Goal: Find specific page/section: Find specific page/section

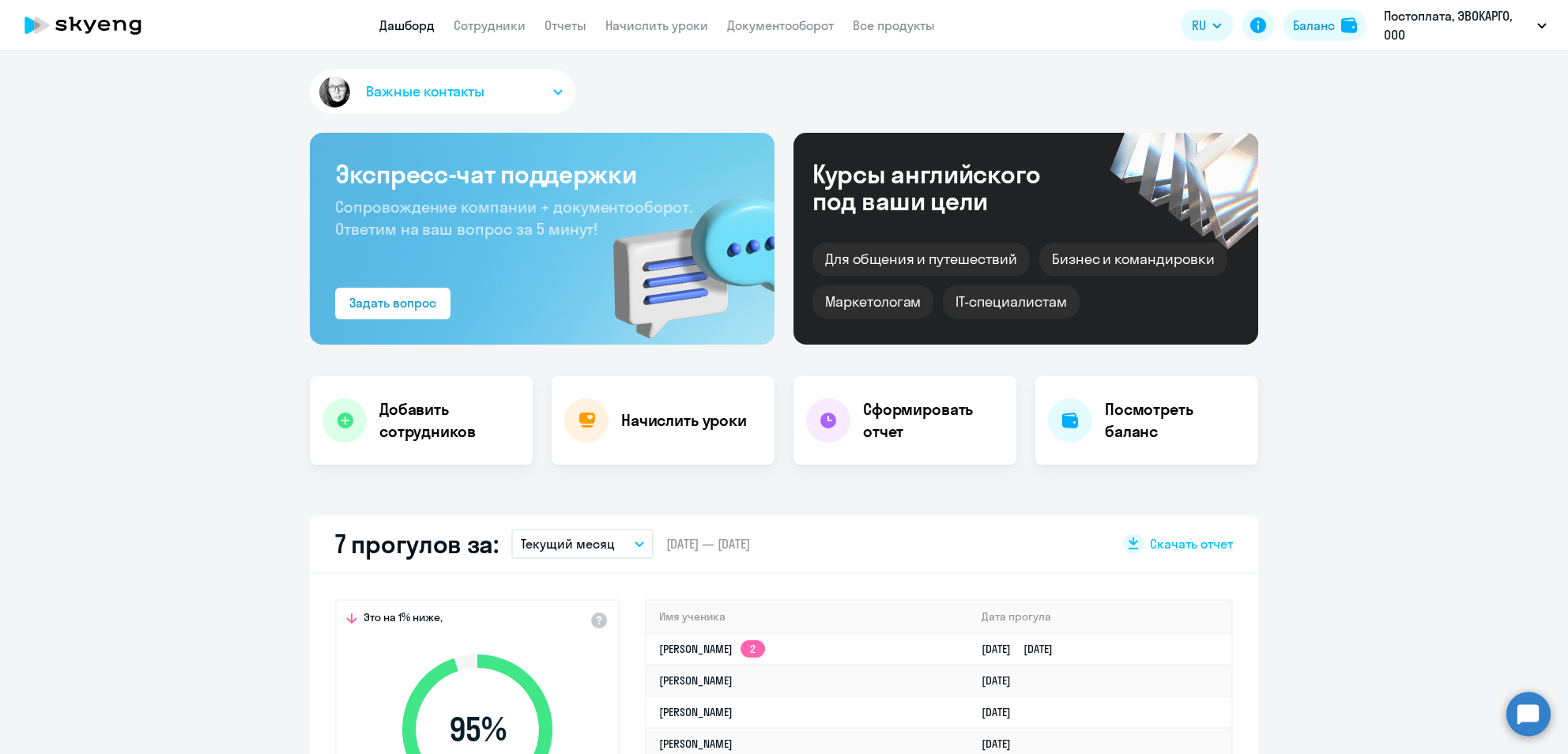
select select "30"
click at [45, 45] on icon at bounding box center [83, 25] width 140 height 40
click at [49, 30] on icon at bounding box center [83, 25] width 140 height 40
select select "30"
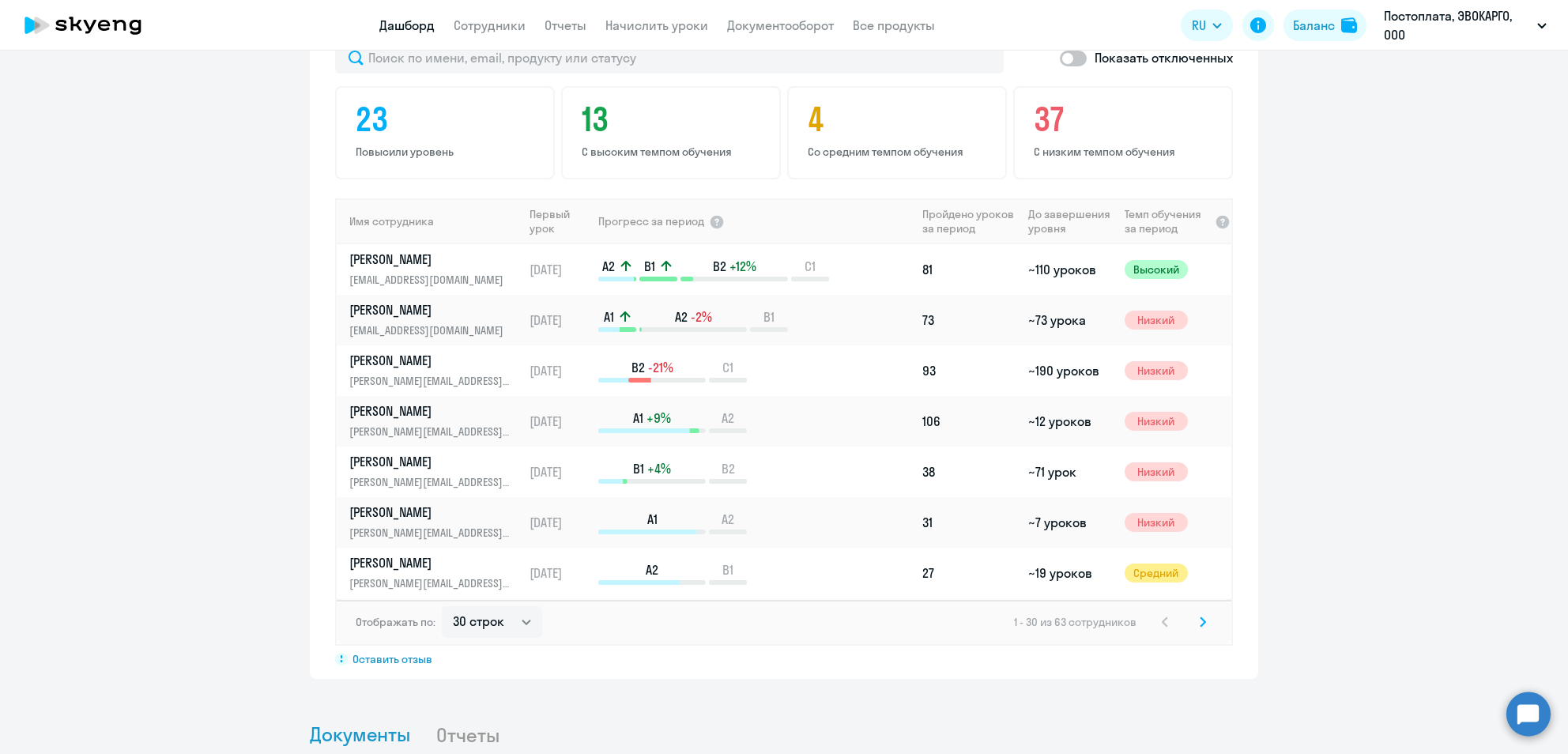
scroll to position [958, 0]
